Goal: Navigation & Orientation: Find specific page/section

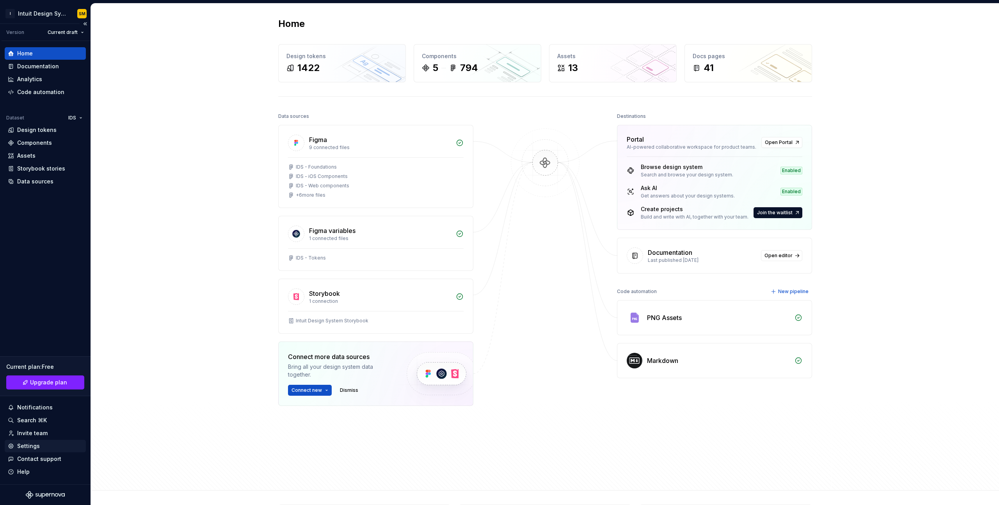
click at [33, 447] on div "Settings" at bounding box center [28, 446] width 23 height 8
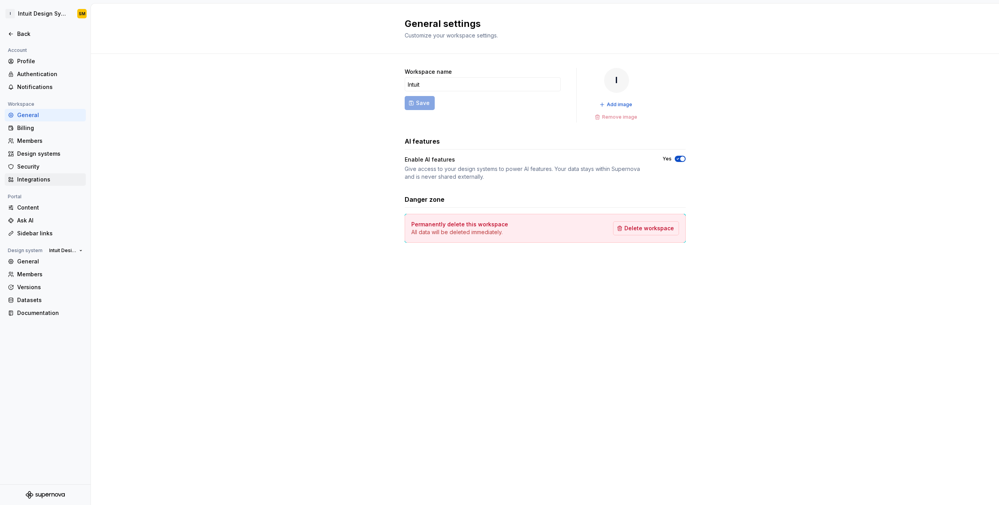
click at [45, 184] on div "Integrations" at bounding box center [45, 179] width 81 height 12
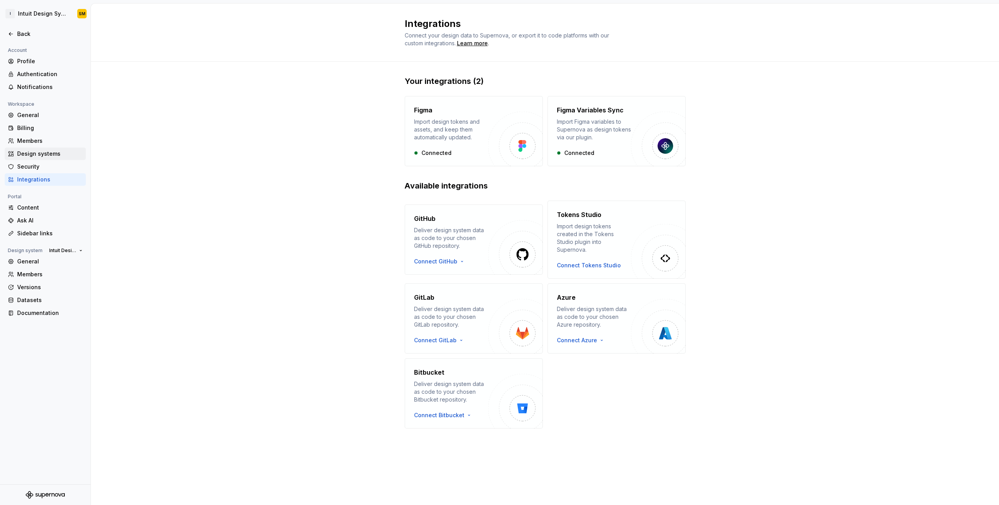
click at [66, 153] on div "Design systems" at bounding box center [50, 154] width 66 height 8
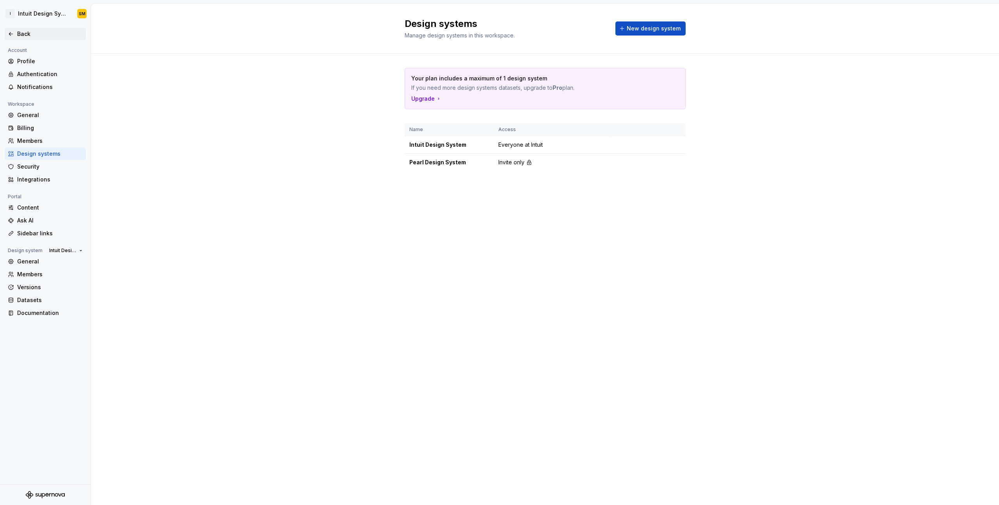
click at [24, 36] on div "Back" at bounding box center [50, 34] width 66 height 8
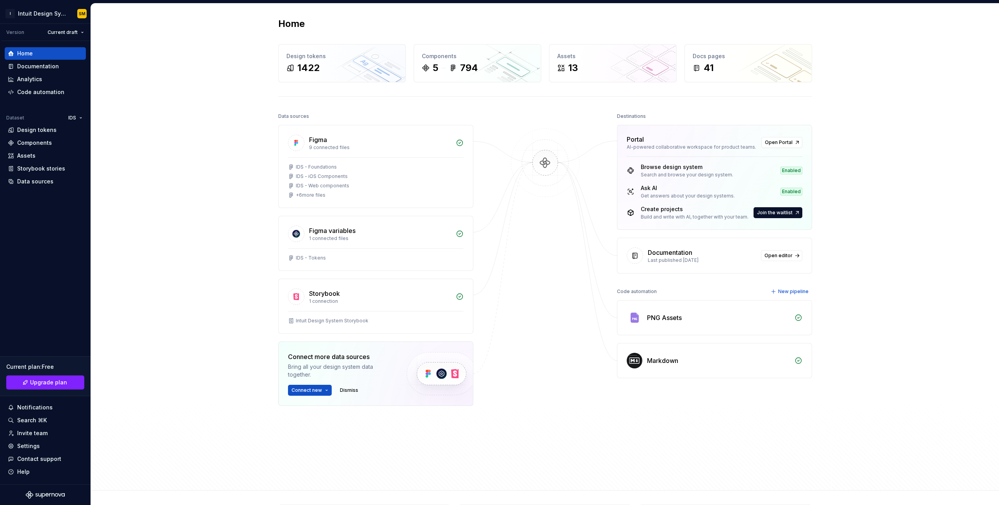
click at [193, 82] on div "Home Design tokens 1422 Components 5 794 Assets 13 Docs pages 41 Data sources F…" at bounding box center [545, 247] width 908 height 487
